Goal: Task Accomplishment & Management: Manage account settings

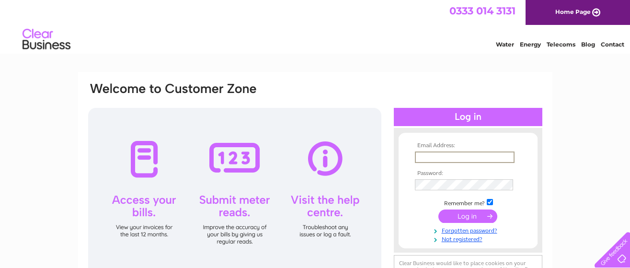
click at [426, 157] on input "text" at bounding box center [465, 157] width 100 height 12
click at [506, 161] on input "text" at bounding box center [465, 157] width 100 height 12
type input "info@woodhouse-farm.co.uk"
click at [473, 219] on input "submit" at bounding box center [468, 214] width 59 height 13
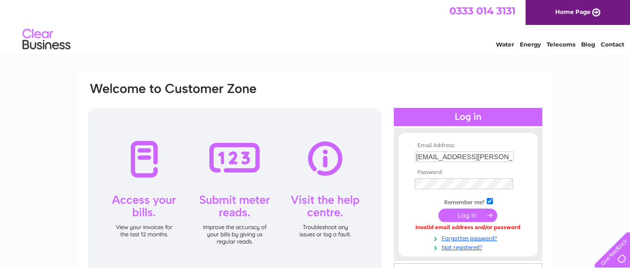
click at [467, 219] on input "submit" at bounding box center [468, 214] width 59 height 13
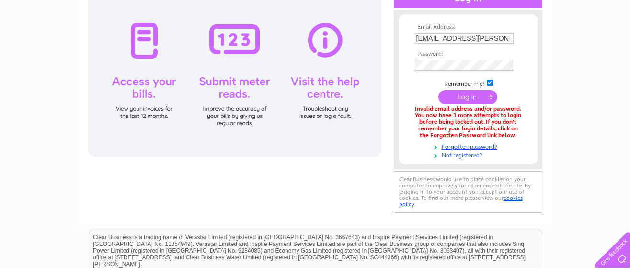
scroll to position [119, 0]
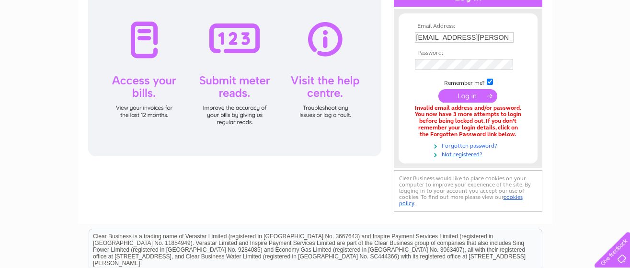
click at [472, 145] on link "Forgotten password?" at bounding box center [469, 144] width 109 height 9
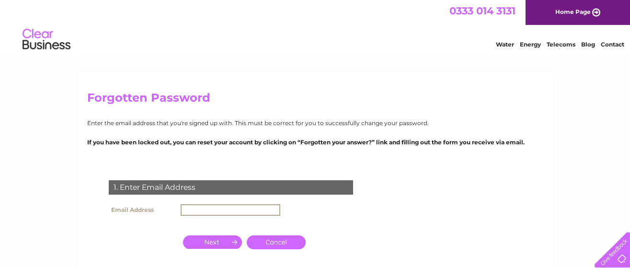
click at [250, 209] on input "text" at bounding box center [231, 210] width 100 height 12
type input "[EMAIL_ADDRESS][PERSON_NAME][DOMAIN_NAME]"
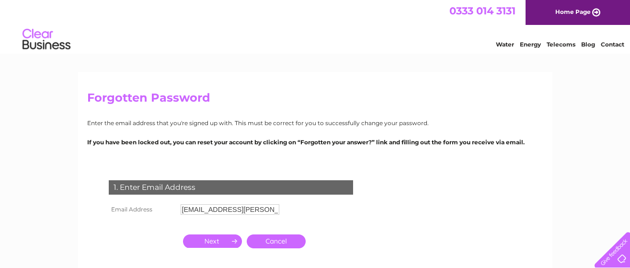
click at [224, 242] on input "button" at bounding box center [212, 240] width 59 height 13
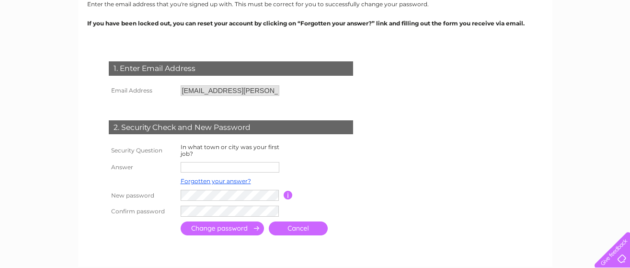
scroll to position [119, 0]
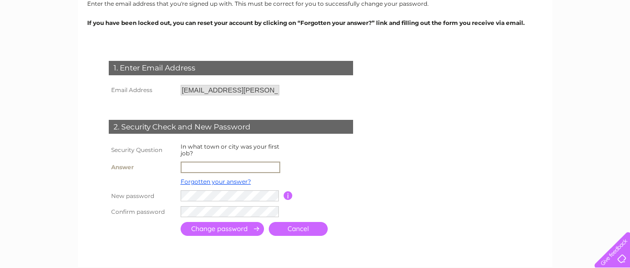
click at [224, 169] on input "text" at bounding box center [231, 168] width 100 height 12
type input "Modbury"
click at [235, 233] on input "submit" at bounding box center [222, 229] width 83 height 14
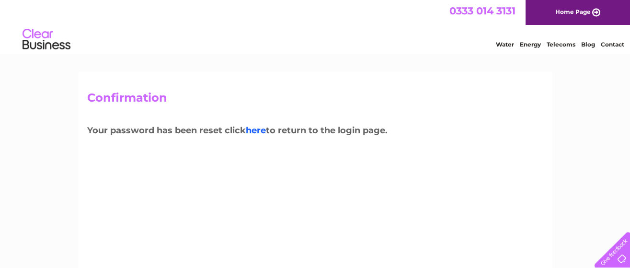
click at [253, 134] on link "here" at bounding box center [256, 130] width 20 height 11
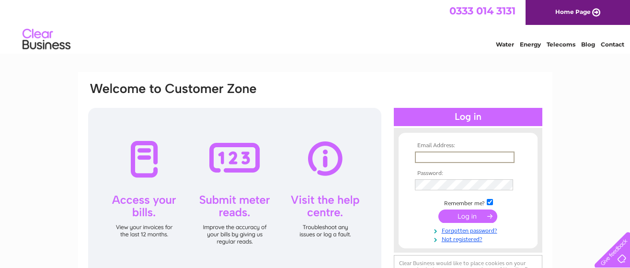
click at [420, 161] on input "text" at bounding box center [465, 157] width 100 height 12
type input "info@woodhouse-farm.co.uk"
click at [461, 217] on input "submit" at bounding box center [468, 214] width 59 height 13
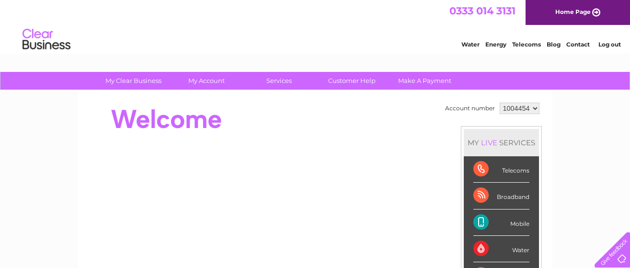
click at [511, 173] on div "Telecoms" at bounding box center [502, 169] width 56 height 26
click at [482, 171] on div "Telecoms" at bounding box center [502, 169] width 56 height 26
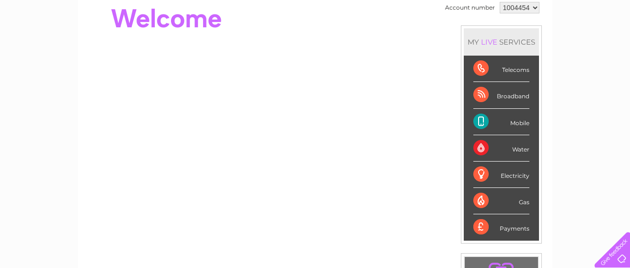
scroll to position [119, 0]
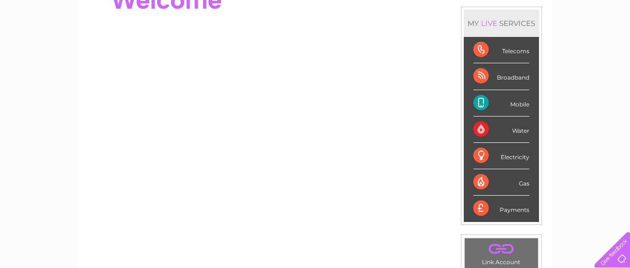
click at [479, 51] on div "Telecoms" at bounding box center [502, 50] width 56 height 26
click at [482, 51] on div "Telecoms" at bounding box center [502, 50] width 56 height 26
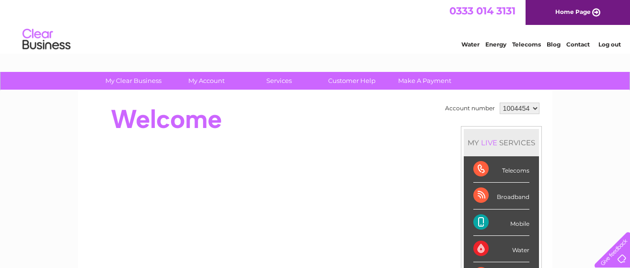
scroll to position [0, 0]
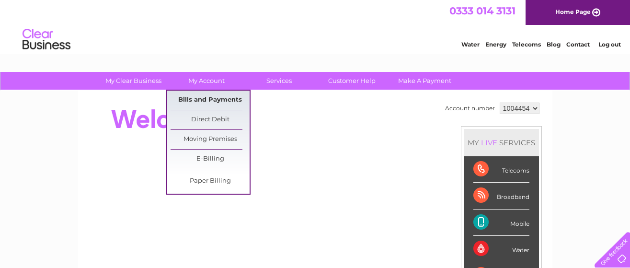
click at [209, 97] on link "Bills and Payments" at bounding box center [210, 100] width 79 height 19
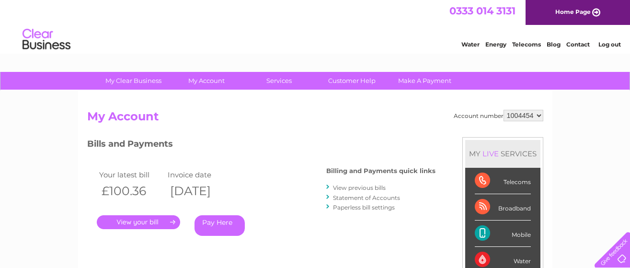
click at [210, 99] on div "Account number 1004454 My Account MY LIVE SERVICES Telecoms Broadband Mobile Wa…" at bounding box center [315, 249] width 474 height 317
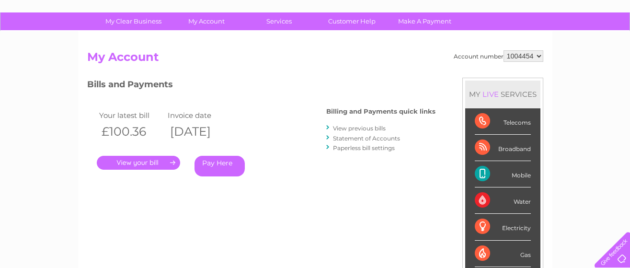
click at [214, 166] on link "Pay Here" at bounding box center [220, 166] width 50 height 21
click at [214, 163] on link "Pay Here" at bounding box center [220, 166] width 50 height 21
click at [166, 160] on link "." at bounding box center [138, 163] width 83 height 14
click at [174, 161] on link "." at bounding box center [138, 163] width 83 height 14
click at [133, 158] on link "." at bounding box center [138, 163] width 83 height 14
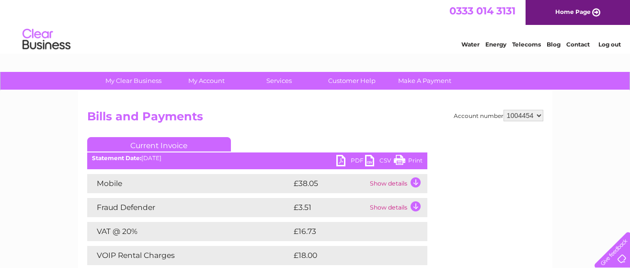
click at [400, 161] on link "Print" at bounding box center [408, 162] width 29 height 14
